Goal: Information Seeking & Learning: Check status

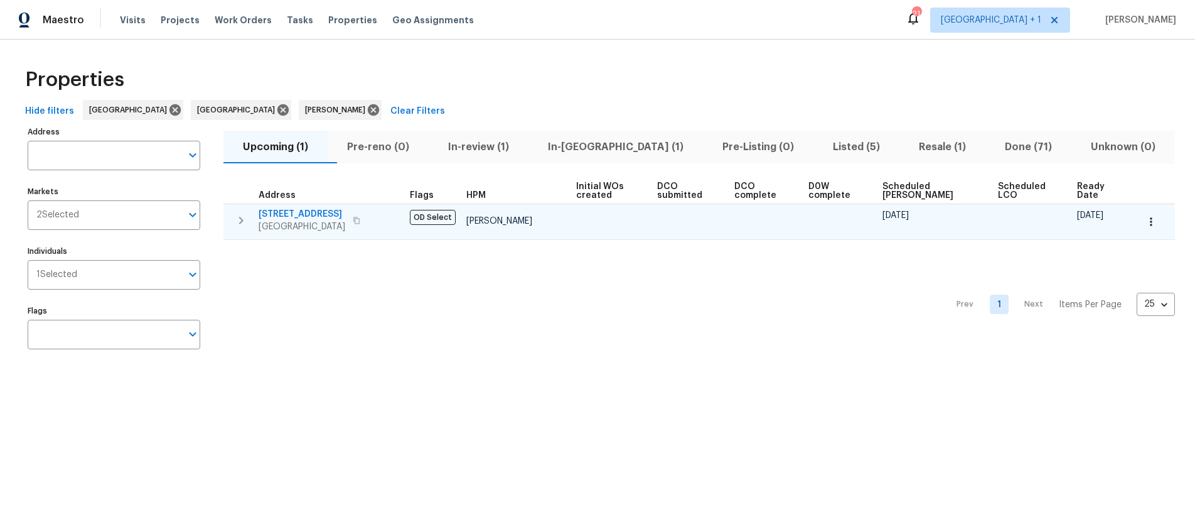
click at [364, 220] on button "button" at bounding box center [356, 221] width 15 height 18
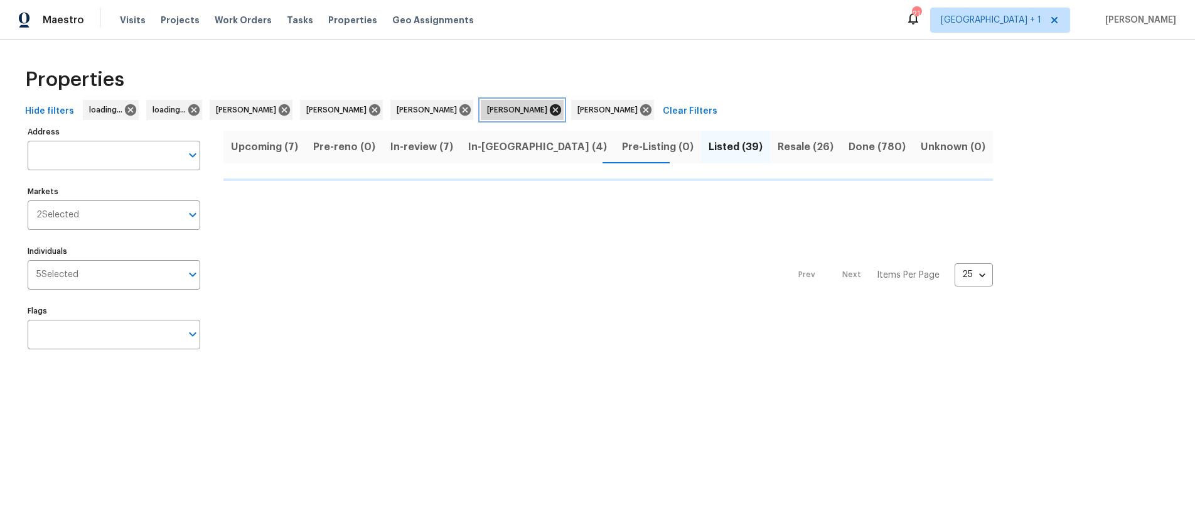
click at [563, 111] on icon at bounding box center [556, 110] width 14 height 14
click at [547, 112] on icon at bounding box center [554, 110] width 14 height 14
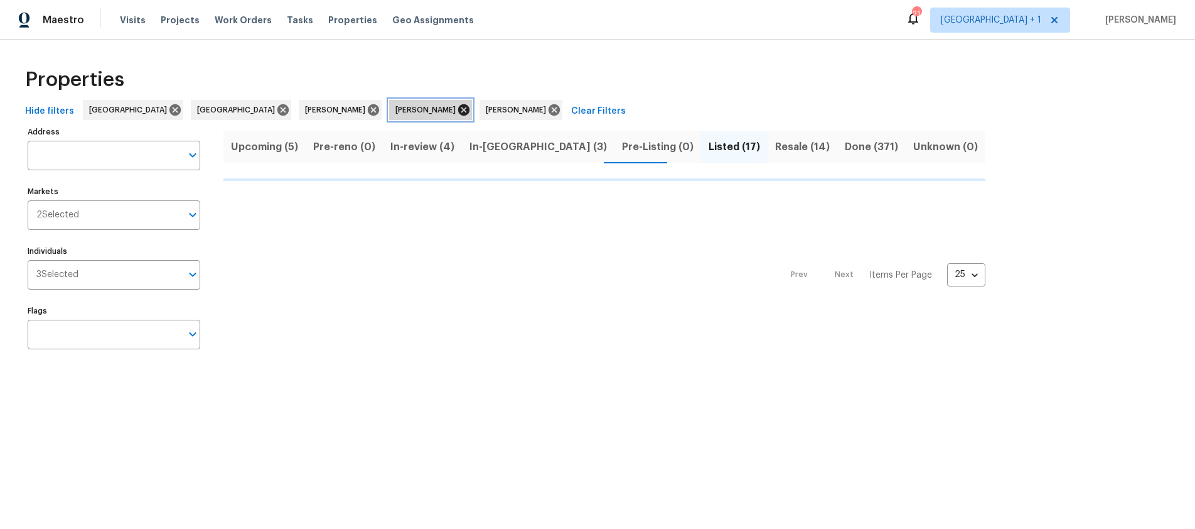
click at [458, 113] on icon at bounding box center [463, 109] width 11 height 11
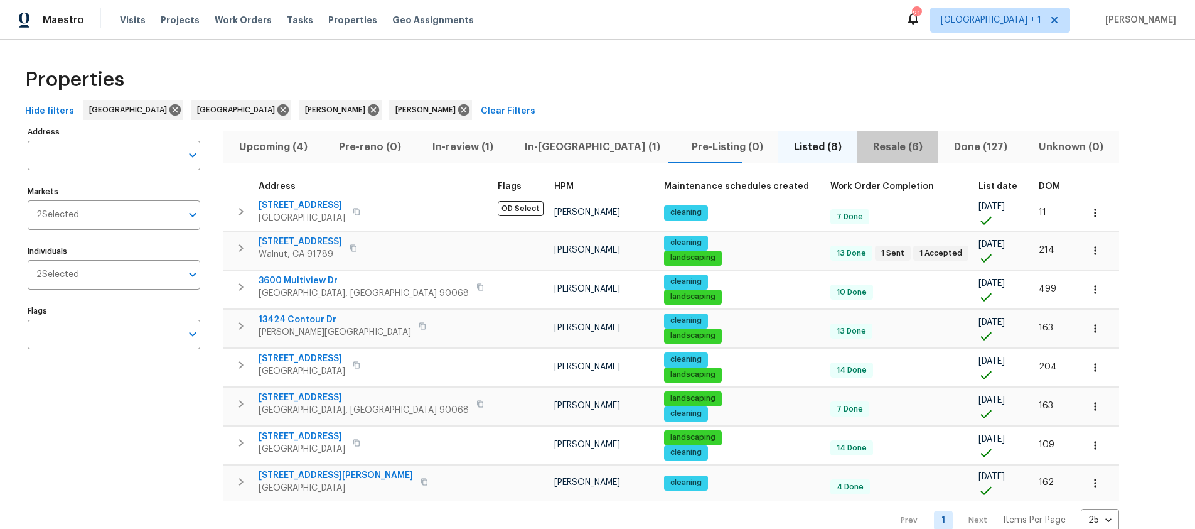
click at [865, 149] on span "Resale (6)" at bounding box center [898, 147] width 66 height 18
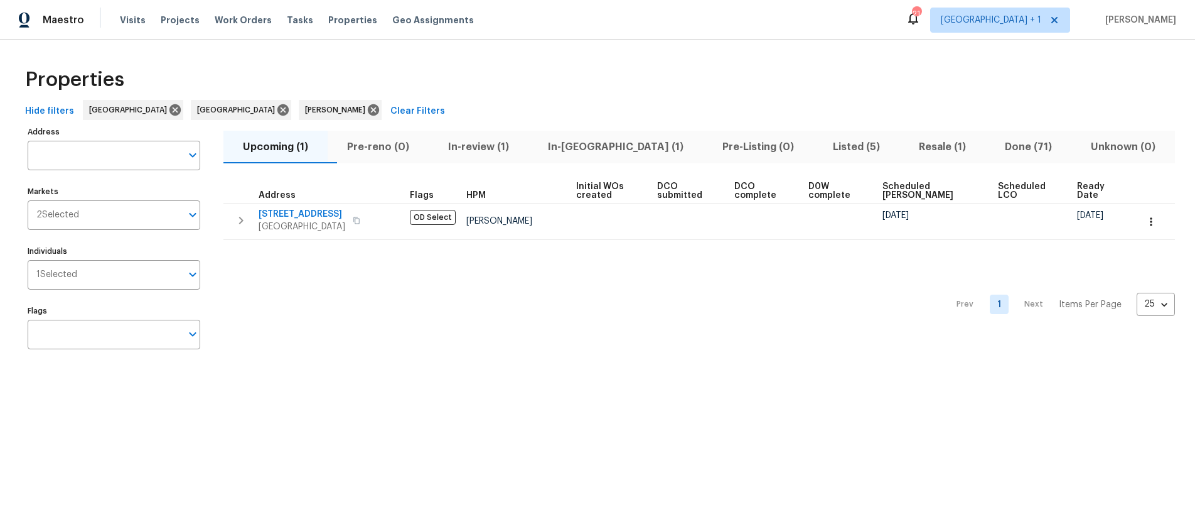
click at [714, 292] on div "Prev 1 Next Items Per Page 25 25 ​" at bounding box center [700, 301] width 952 height 122
click at [500, 286] on div "Prev 1 Next Items Per Page 25 25 ​" at bounding box center [700, 301] width 952 height 122
click at [915, 148] on span "Resale (1)" at bounding box center [942, 147] width 71 height 18
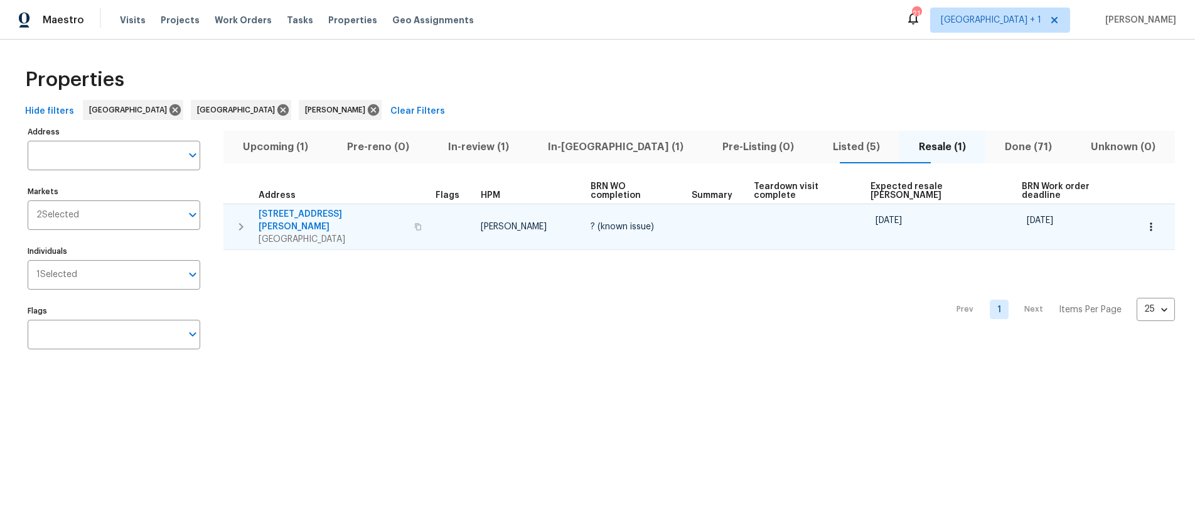
click at [411, 212] on button "button" at bounding box center [418, 227] width 15 height 30
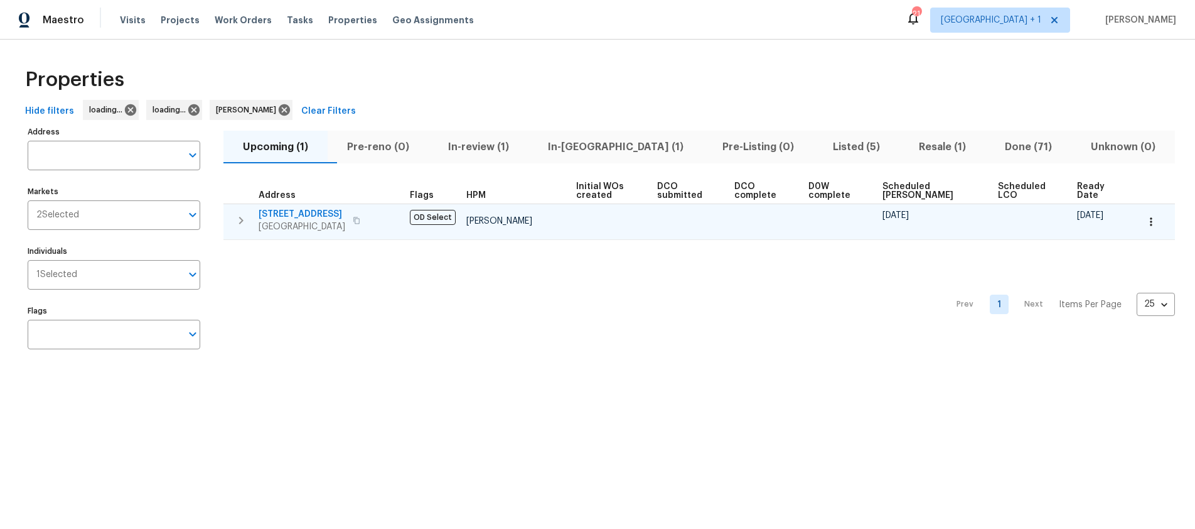
click at [292, 228] on span "Los Angeles, CA 90042" at bounding box center [302, 226] width 87 height 13
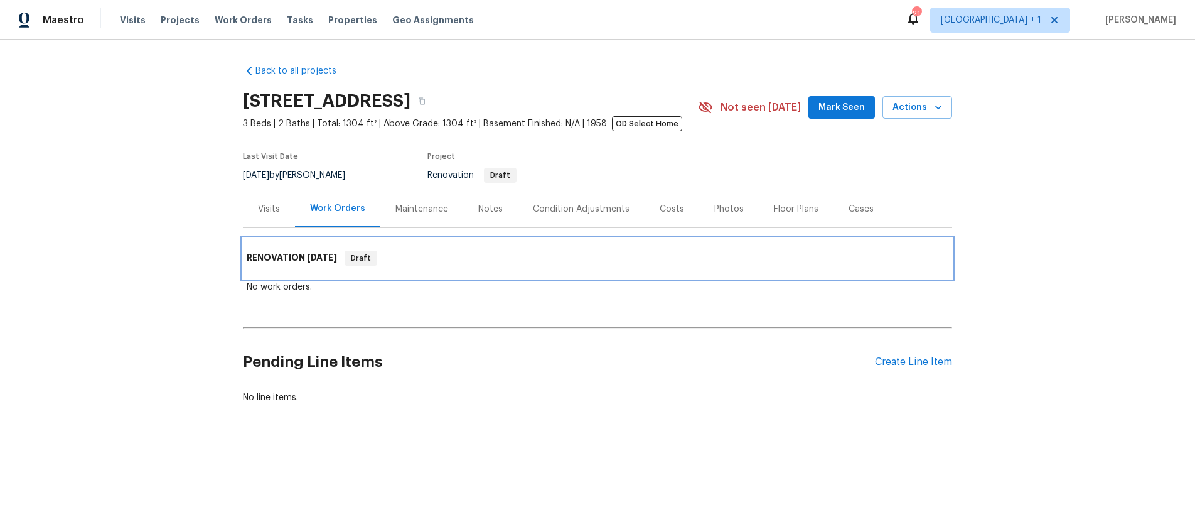
click at [307, 261] on span "[DATE]" at bounding box center [322, 257] width 30 height 9
click at [295, 264] on h6 "RENOVATION 10/22/25" at bounding box center [292, 258] width 90 height 15
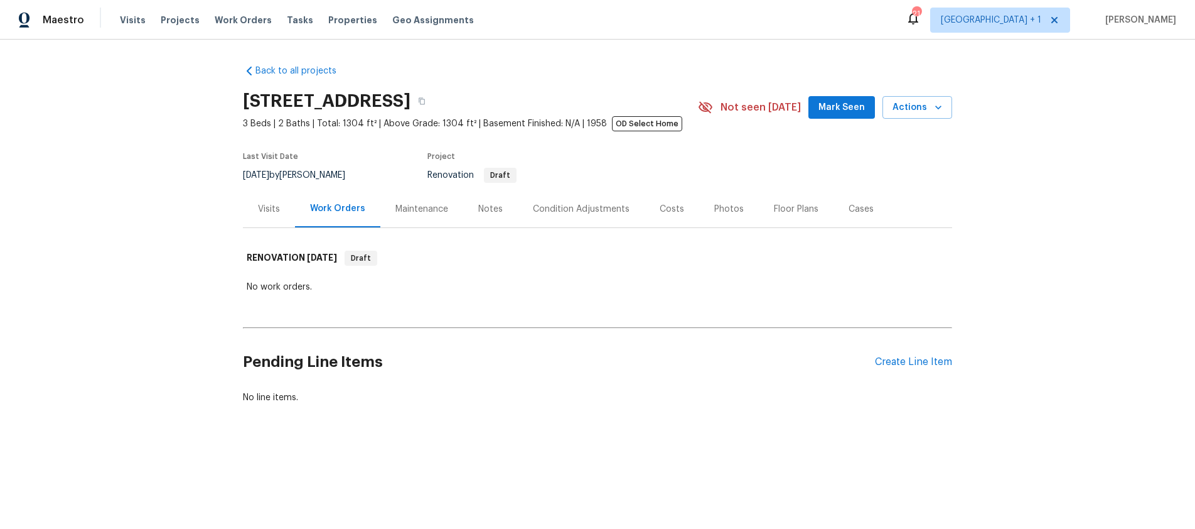
click at [283, 293] on div "No work orders." at bounding box center [598, 287] width 702 height 13
click at [337, 210] on div "Work Orders" at bounding box center [337, 208] width 55 height 13
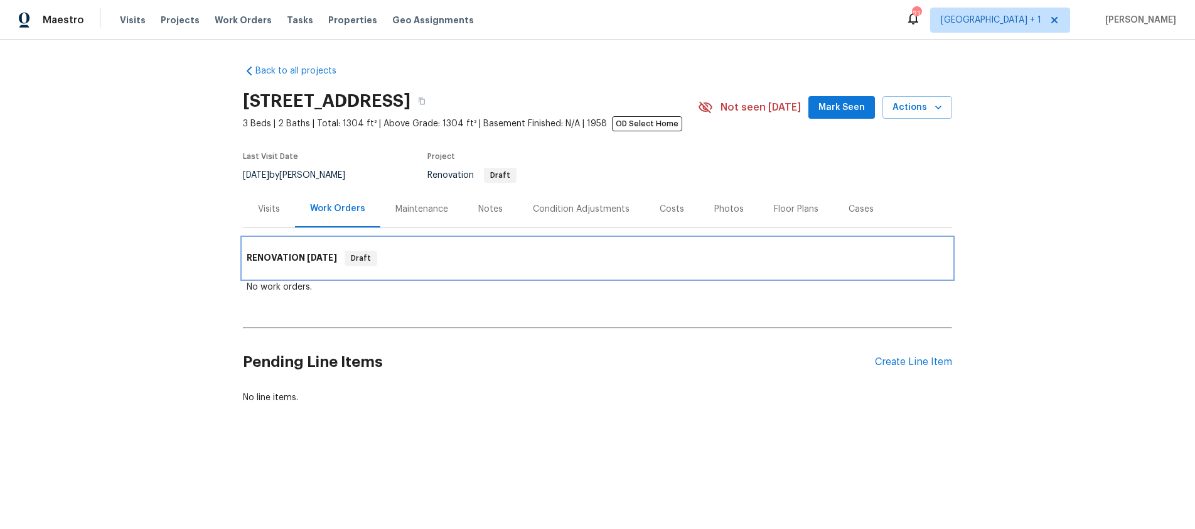
click at [283, 271] on div "RENOVATION 10/22/25 Draft" at bounding box center [597, 258] width 709 height 40
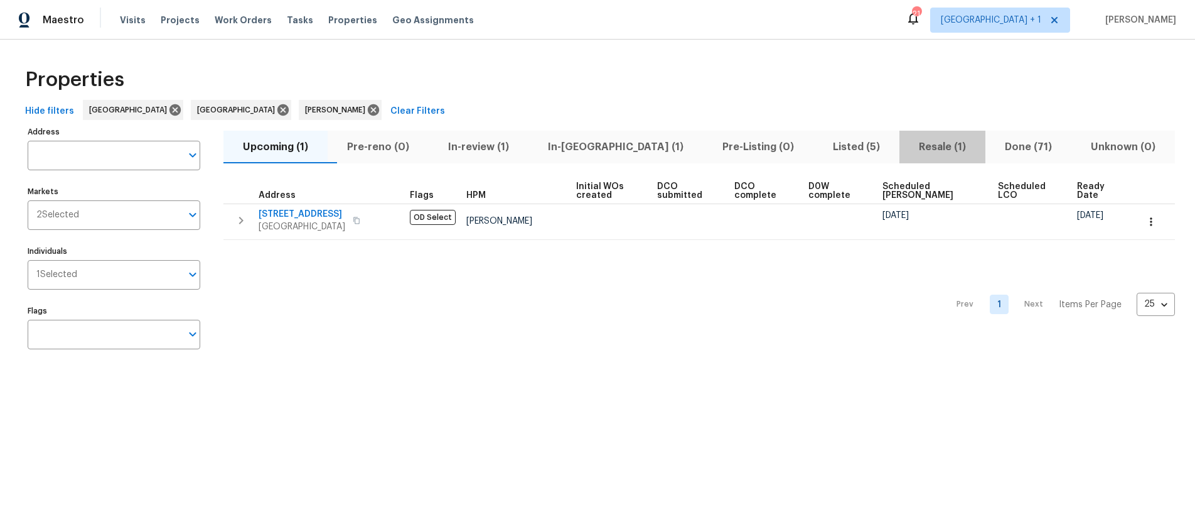
click at [907, 144] on span "Resale (1)" at bounding box center [942, 147] width 71 height 18
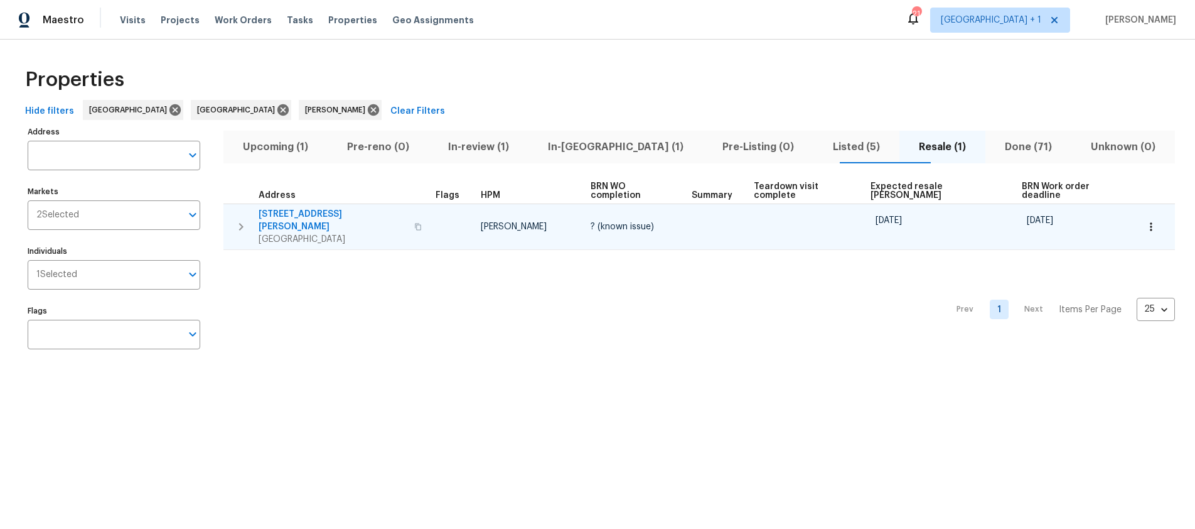
click at [297, 209] on span "[STREET_ADDRESS][PERSON_NAME]" at bounding box center [333, 220] width 148 height 25
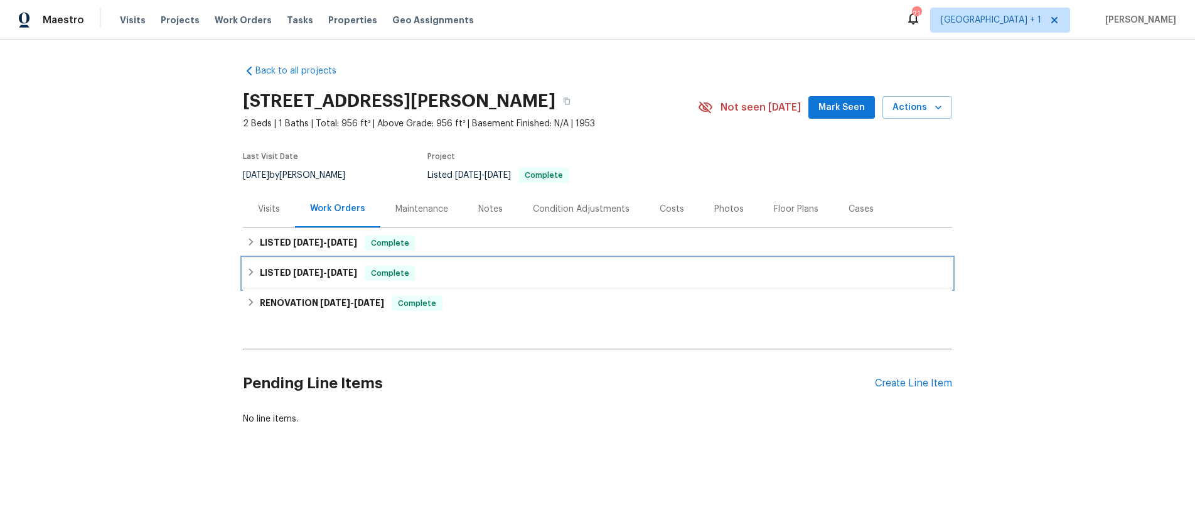
click at [306, 269] on span "[DATE]" at bounding box center [308, 272] width 30 height 9
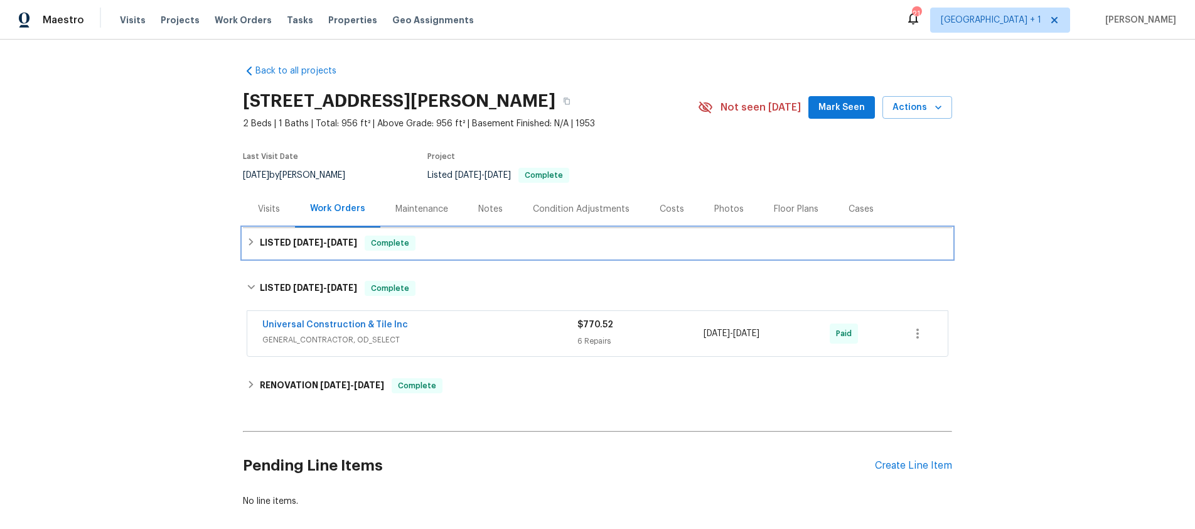
click at [305, 248] on h6 "LISTED [DATE] - [DATE]" at bounding box center [308, 242] width 97 height 15
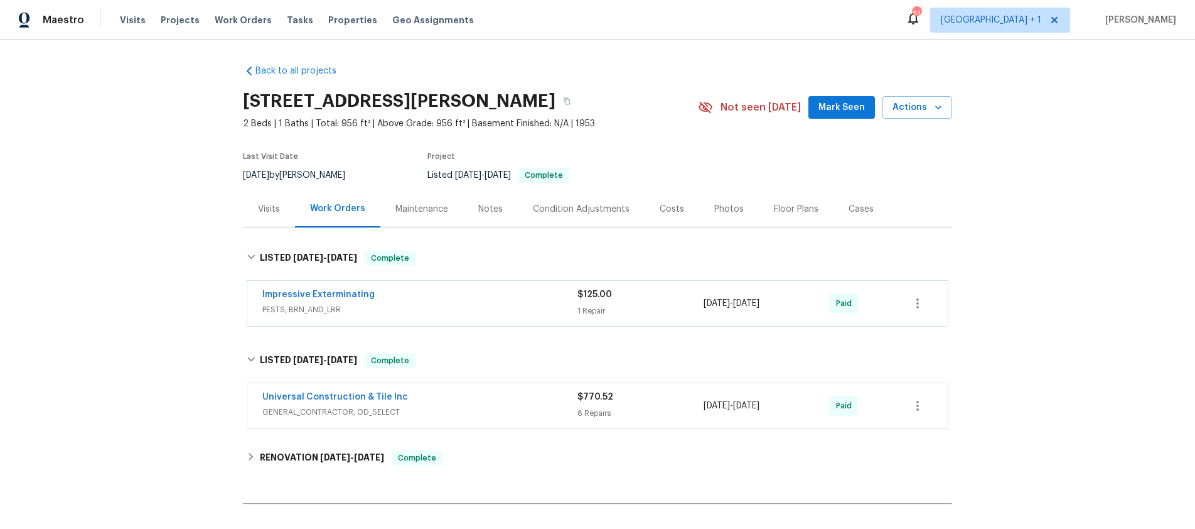
click at [397, 296] on div "Impressive Exterminating" at bounding box center [419, 295] width 315 height 15
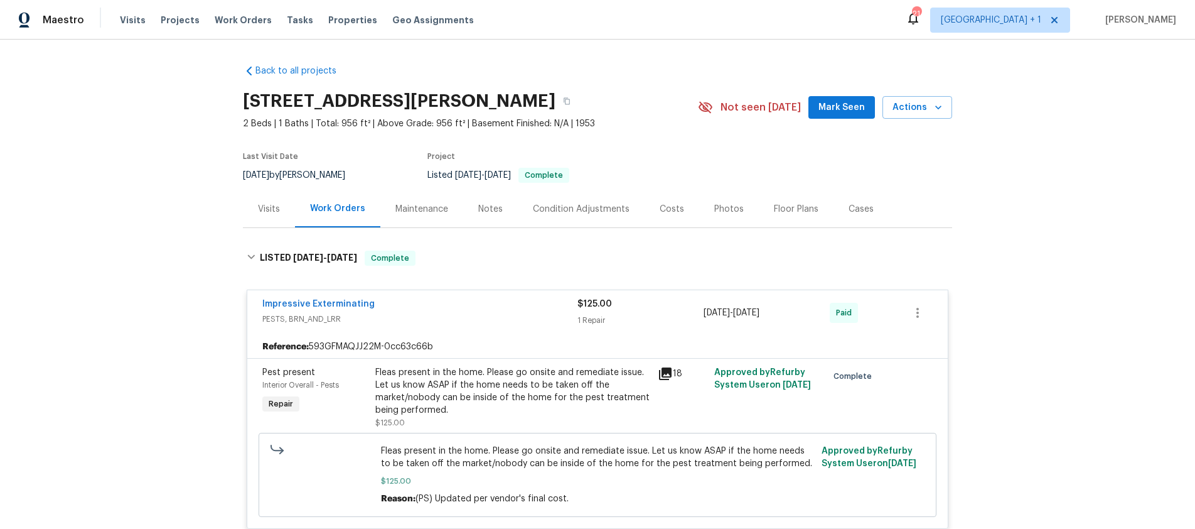
click at [662, 377] on icon at bounding box center [665, 373] width 15 height 15
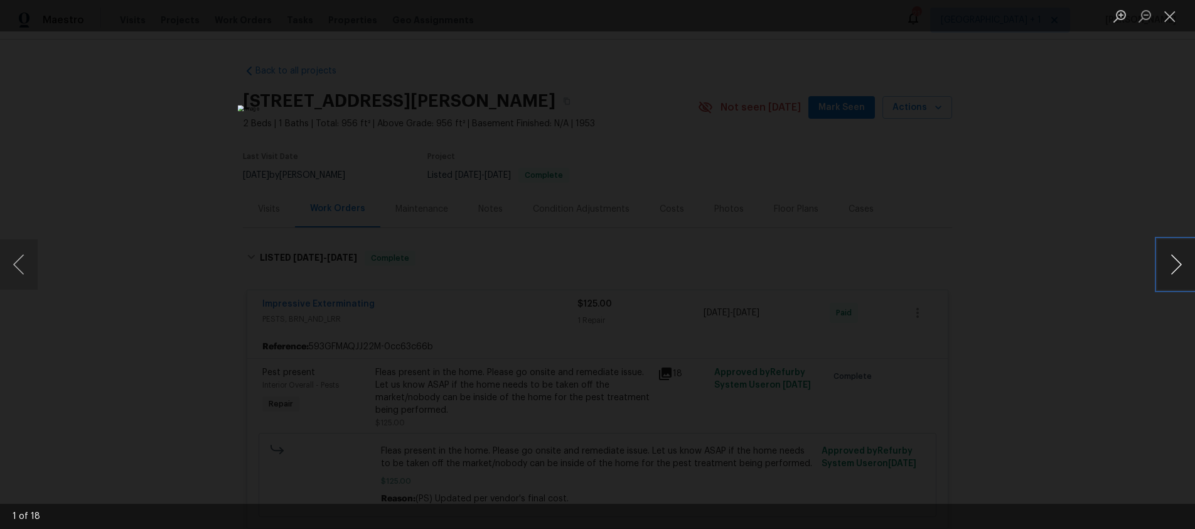
click at [1178, 262] on button "Next image" at bounding box center [1177, 264] width 38 height 50
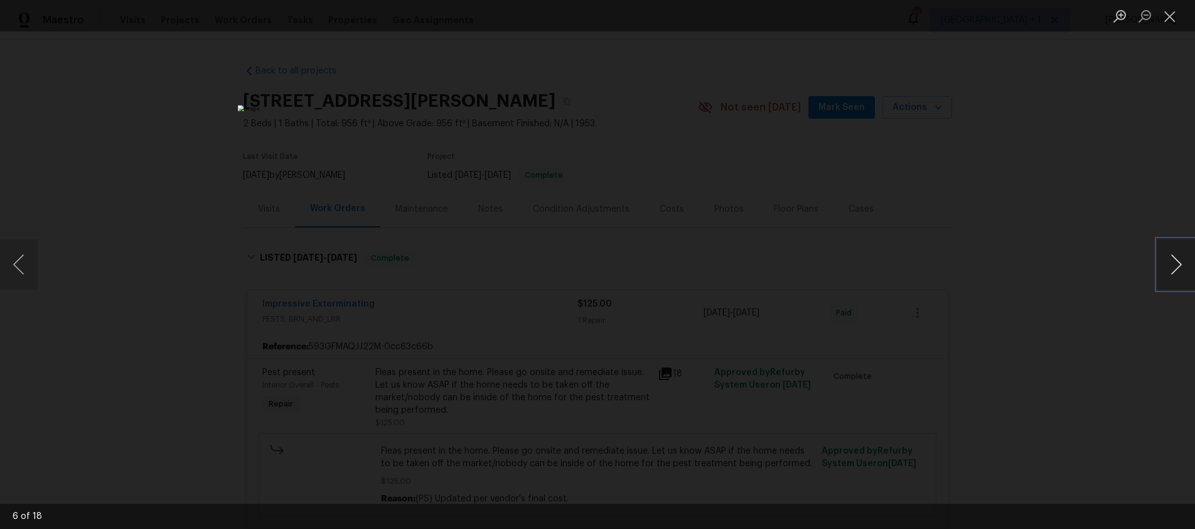
click at [1178, 262] on button "Next image" at bounding box center [1177, 264] width 38 height 50
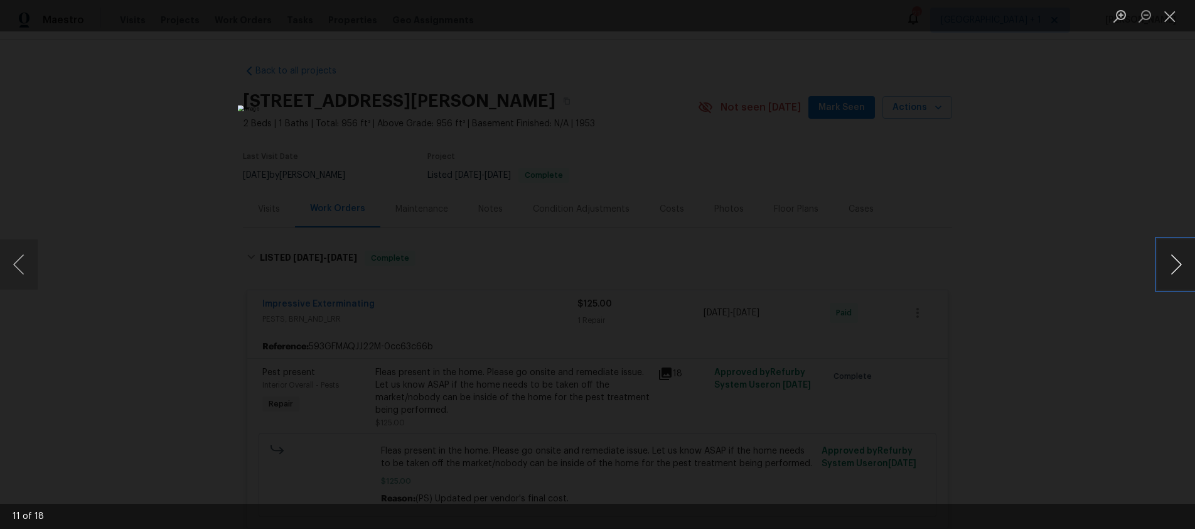
click at [1178, 262] on button "Next image" at bounding box center [1177, 264] width 38 height 50
click at [1172, 24] on button "Close lightbox" at bounding box center [1170, 16] width 25 height 22
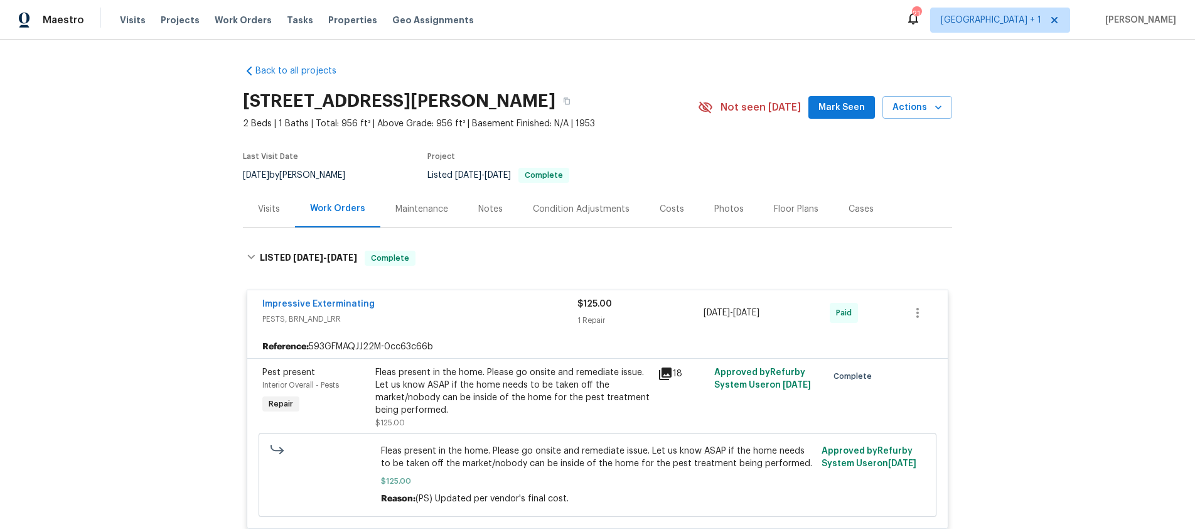
click at [480, 203] on div "Notes" at bounding box center [490, 209] width 24 height 13
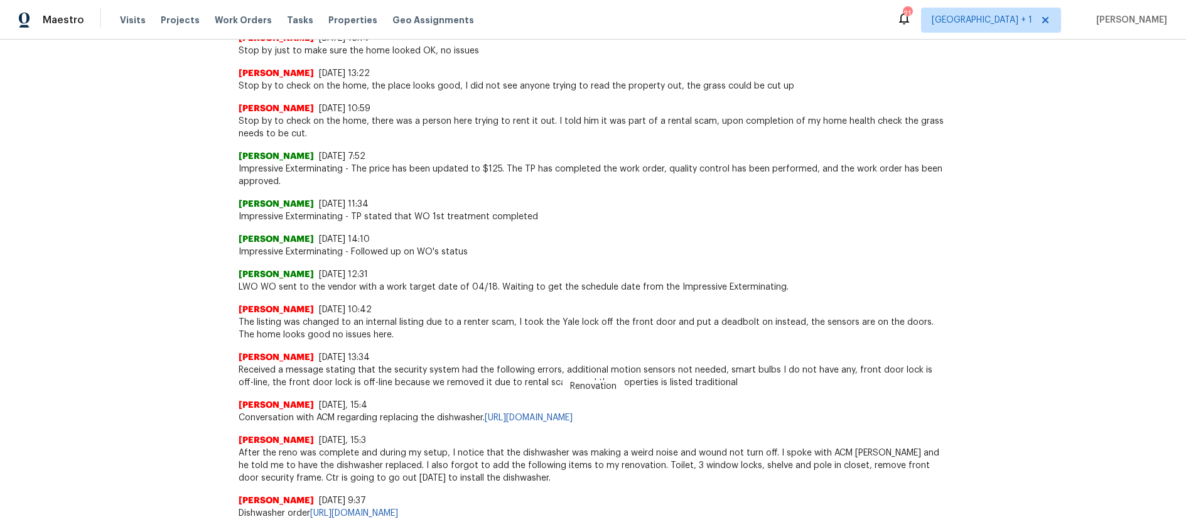
scroll to position [657, 0]
